Goal: Task Accomplishment & Management: Manage account settings

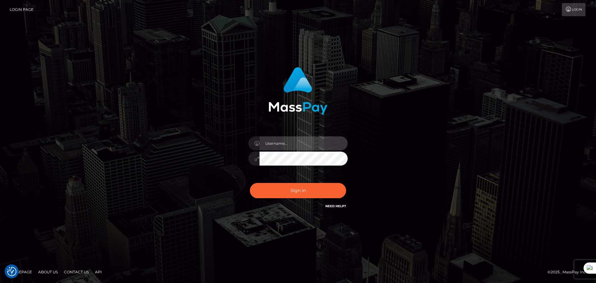
click at [276, 145] on input "text" at bounding box center [303, 143] width 88 height 14
type input "[EMAIL_ADDRESS][DOMAIN_NAME]"
click at [378, 169] on div "glamlivemodel@gmail.com Sign in" at bounding box center [297, 138] width 163 height 152
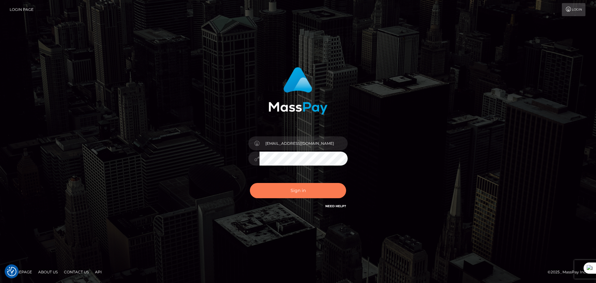
click at [288, 193] on button "Sign in" at bounding box center [298, 190] width 96 height 15
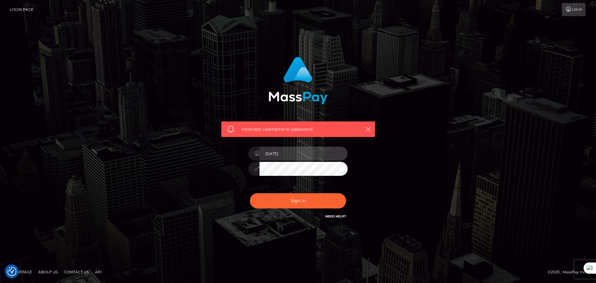
click at [286, 153] on input "[DATE]" at bounding box center [303, 153] width 88 height 14
type input "1"
type input "[EMAIL_ADDRESS][DOMAIN_NAME]"
click at [293, 205] on button "Sign in" at bounding box center [298, 200] width 96 height 15
click at [274, 153] on input "text" at bounding box center [303, 153] width 88 height 14
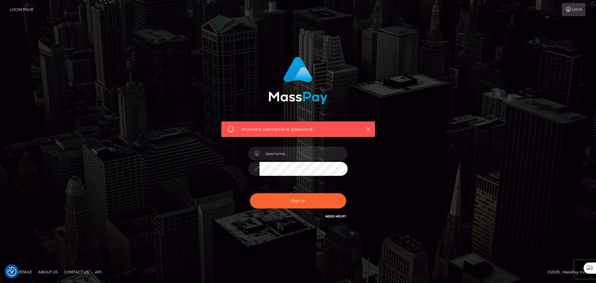
type input "[EMAIL_ADDRESS][DOMAIN_NAME]"
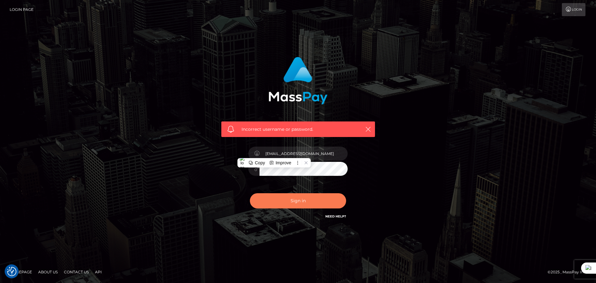
click at [297, 202] on button "Sign in" at bounding box center [298, 200] width 96 height 15
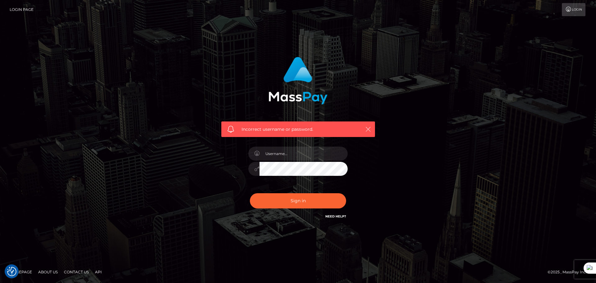
click at [369, 128] on icon "button" at bounding box center [368, 129] width 6 height 6
click at [368, 128] on icon "button" at bounding box center [368, 129] width 6 height 6
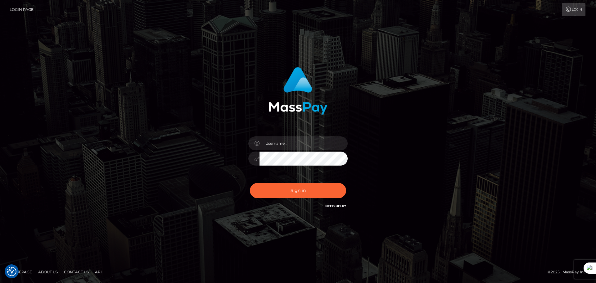
drag, startPoint x: 313, startPoint y: 151, endPoint x: 117, endPoint y: 179, distance: 197.3
click at [117, 179] on div "Sign in" at bounding box center [298, 141] width 596 height 251
click at [271, 144] on input "text" at bounding box center [303, 143] width 88 height 14
click at [274, 145] on input "text" at bounding box center [303, 143] width 88 height 14
type input "[EMAIL_ADDRESS][DOMAIN_NAME]"
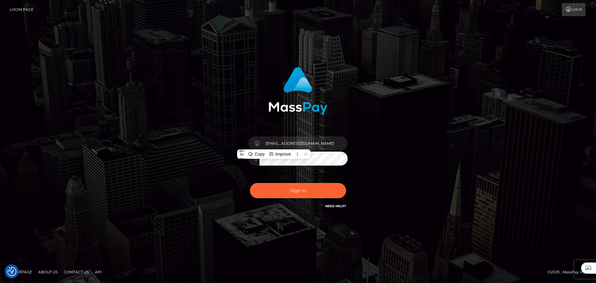
click at [296, 175] on div "[EMAIL_ADDRESS][DOMAIN_NAME]" at bounding box center [297, 155] width 109 height 47
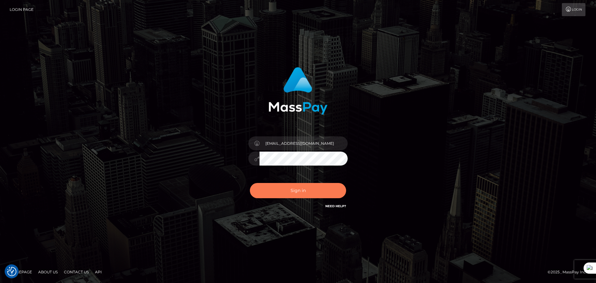
click at [297, 192] on button "Sign in" at bounding box center [298, 190] width 96 height 15
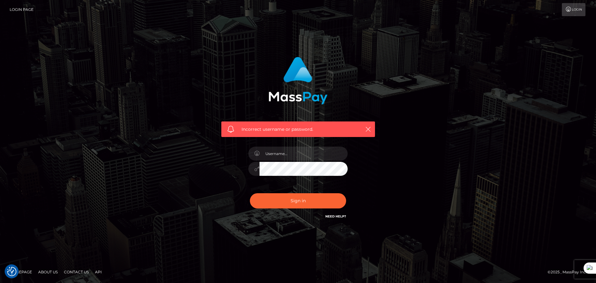
drag, startPoint x: 305, startPoint y: 162, endPoint x: 215, endPoint y: 195, distance: 96.1
click at [215, 195] on div "Incorrect username or password." at bounding box center [298, 141] width 172 height 178
click at [279, 156] on input "text" at bounding box center [303, 153] width 88 height 14
click at [435, 151] on div "Incorrect username or password." at bounding box center [298, 141] width 354 height 178
click at [289, 201] on button "Sign in" at bounding box center [298, 200] width 96 height 15
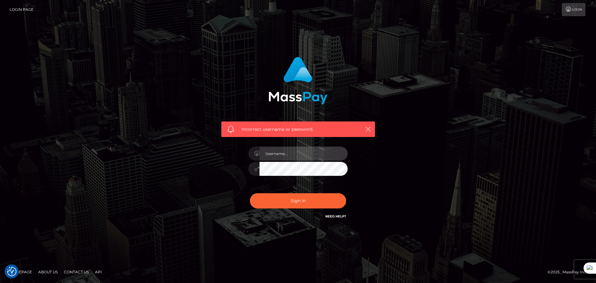
click at [274, 156] on input "text" at bounding box center [303, 153] width 88 height 14
type input "glamlivemodel@gmail.com"
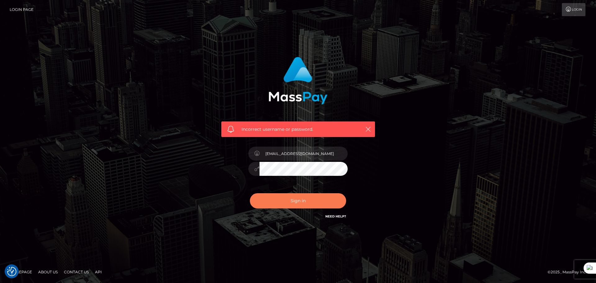
click at [306, 204] on button "Sign in" at bounding box center [298, 200] width 96 height 15
click at [447, 230] on div "Incorrect username or password." at bounding box center [298, 141] width 354 height 178
click at [368, 129] on icon "button" at bounding box center [368, 129] width 6 height 6
click at [412, 200] on div "Incorrect username or password." at bounding box center [298, 141] width 354 height 178
click at [574, 11] on link "Login" at bounding box center [573, 9] width 24 height 13
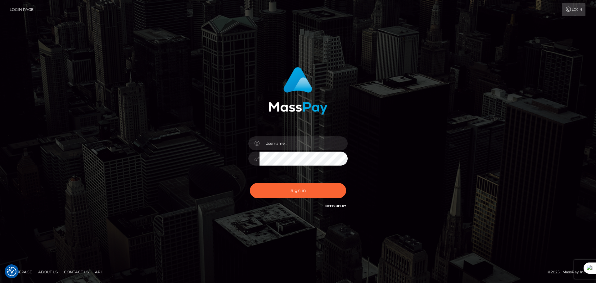
click at [497, 134] on div "Sign in" at bounding box center [298, 141] width 596 height 251
click at [25, 9] on link "Login Page" at bounding box center [22, 9] width 24 height 13
click at [163, 121] on div "Sign in" at bounding box center [298, 141] width 354 height 158
click at [270, 141] on input "text" at bounding box center [303, 143] width 88 height 14
type input "[EMAIL_ADDRESS][DOMAIN_NAME]"
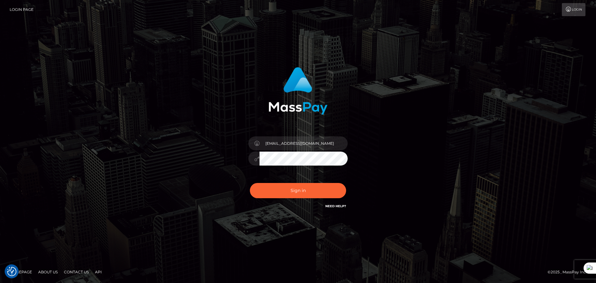
click at [459, 206] on div "[EMAIL_ADDRESS][DOMAIN_NAME]" at bounding box center [298, 141] width 354 height 158
click at [256, 161] on div at bounding box center [253, 158] width 11 height 14
click at [328, 206] on link "Need Help?" at bounding box center [335, 206] width 21 height 4
click at [299, 191] on button "Sign in" at bounding box center [298, 190] width 96 height 15
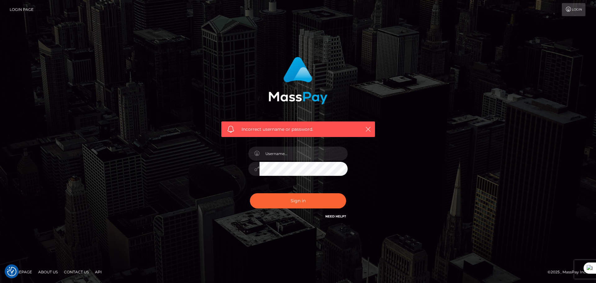
click at [27, 271] on link "Homepage" at bounding box center [21, 272] width 28 height 10
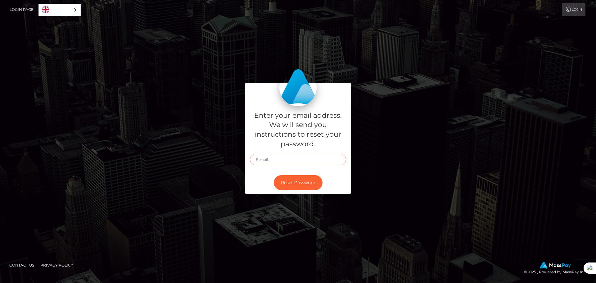
type input "[EMAIL_ADDRESS][DOMAIN_NAME]"
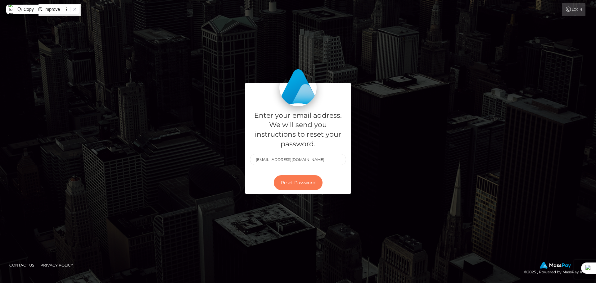
click at [306, 183] on button "Reset Password" at bounding box center [298, 182] width 49 height 15
